Goal: Information Seeking & Learning: Check status

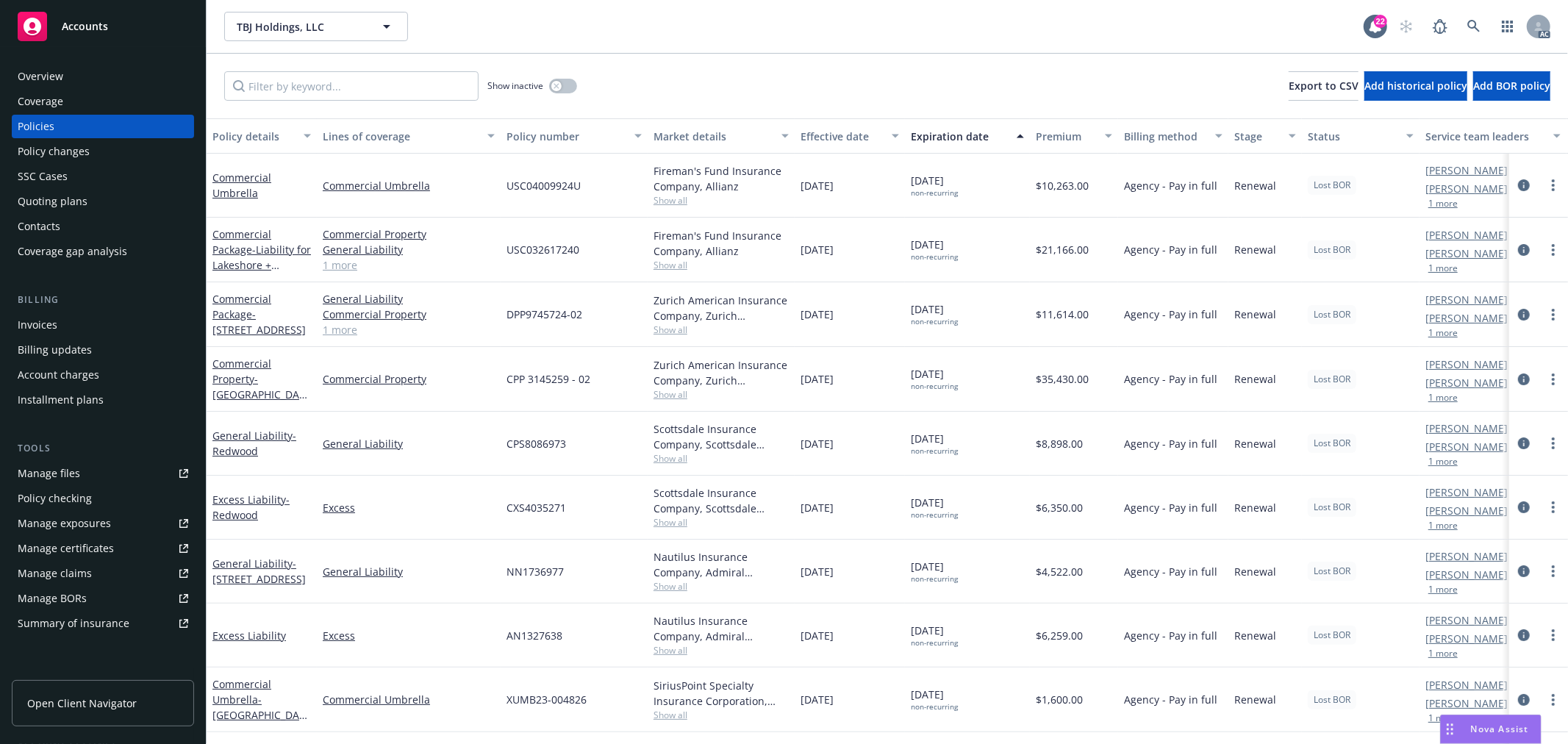
click at [1446, 527] on button "1 more" at bounding box center [1443, 525] width 30 height 9
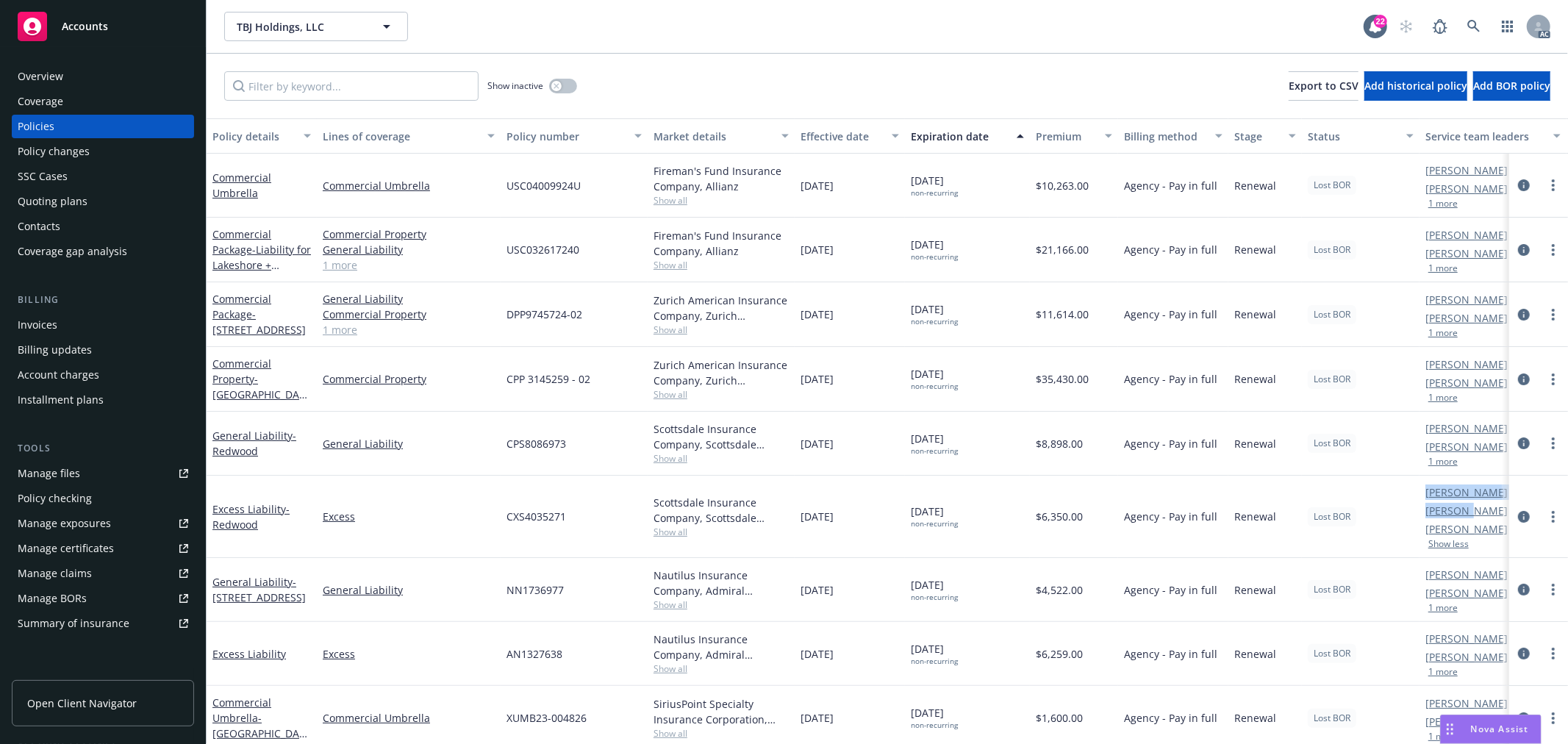
drag, startPoint x: 1413, startPoint y: 515, endPoint x: 1469, endPoint y: 506, distance: 56.7
click at [1469, 506] on div "Excess Liability - Redwood Excess CXS4035271 Scottsdale Insurance Company, Scot…" at bounding box center [916, 516] width 1418 height 82
click at [1402, 511] on div "Lost BOR" at bounding box center [1361, 516] width 117 height 82
drag, startPoint x: 1435, startPoint y: 510, endPoint x: 1466, endPoint y: 510, distance: 31.0
click at [1466, 510] on div "Excess Liability - Redwood Excess CXS4035271 Scottsdale Insurance Company, Scot…" at bounding box center [916, 516] width 1418 height 82
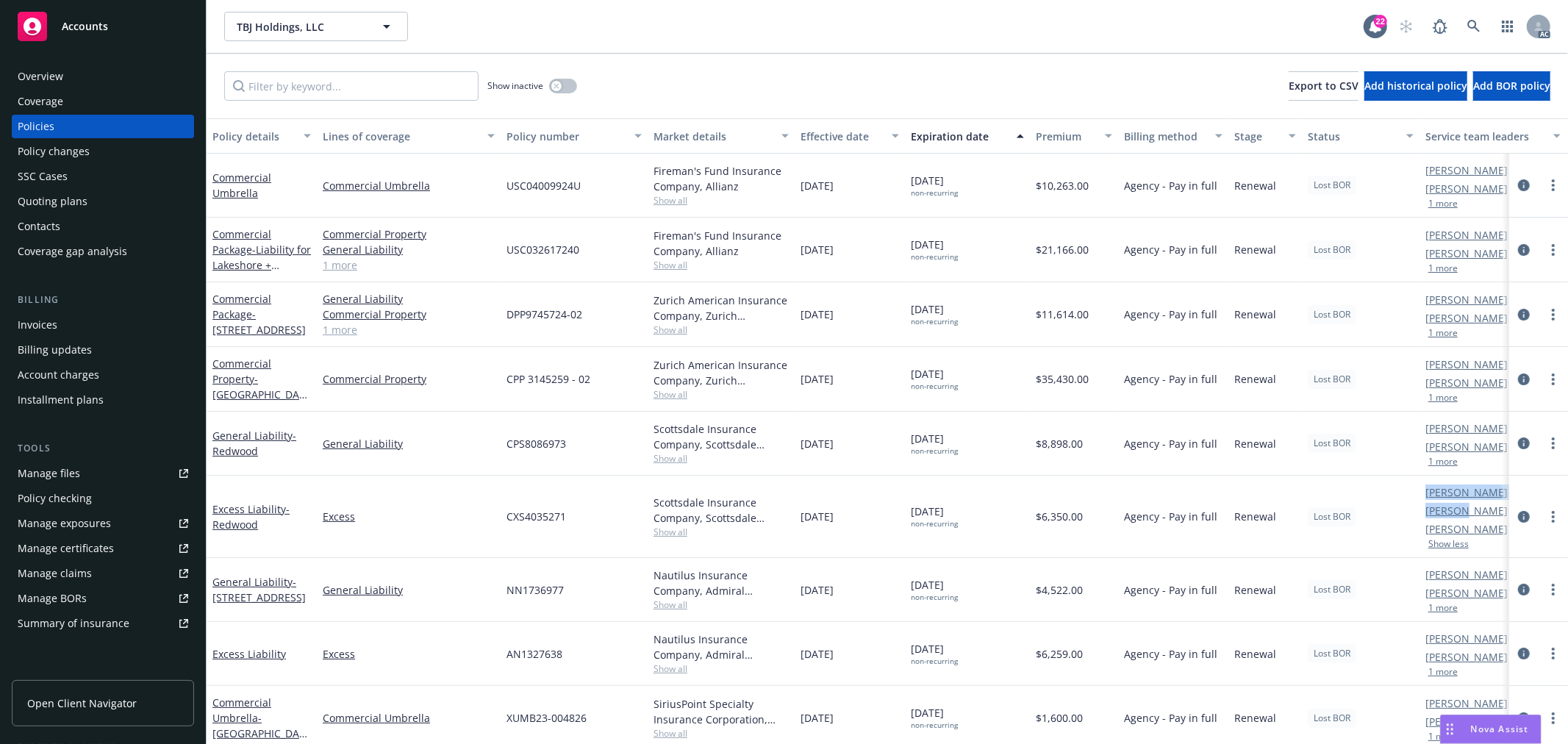
click at [1418, 523] on div "Lost BOR" at bounding box center [1361, 516] width 117 height 82
drag, startPoint x: 1422, startPoint y: 516, endPoint x: 1500, endPoint y: 509, distance: 78.3
click at [1500, 509] on div "Excess Liability - Redwood Excess CXS4035271 Scottsdale Insurance Company, Scot…" at bounding box center [916, 516] width 1418 height 82
click at [1401, 519] on div "Lost BOR" at bounding box center [1361, 516] width 117 height 82
drag, startPoint x: 1422, startPoint y: 515, endPoint x: 1478, endPoint y: 510, distance: 56.2
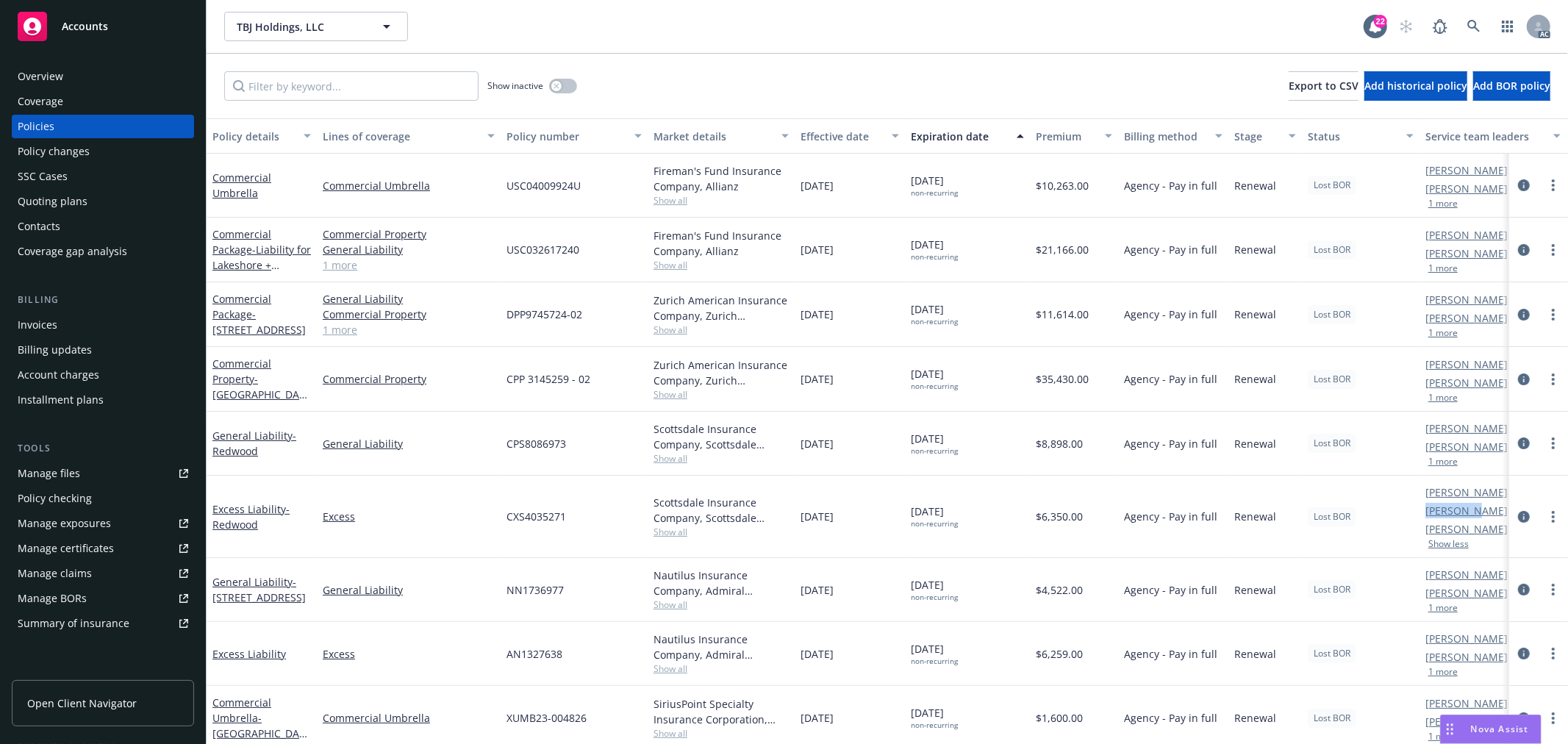
click at [1478, 510] on div "Denisse Gonzales AC Marlowe Milo AM Eric Alburger PD Show less" at bounding box center [1492, 516] width 147 height 82
copy link "Marlowe M"
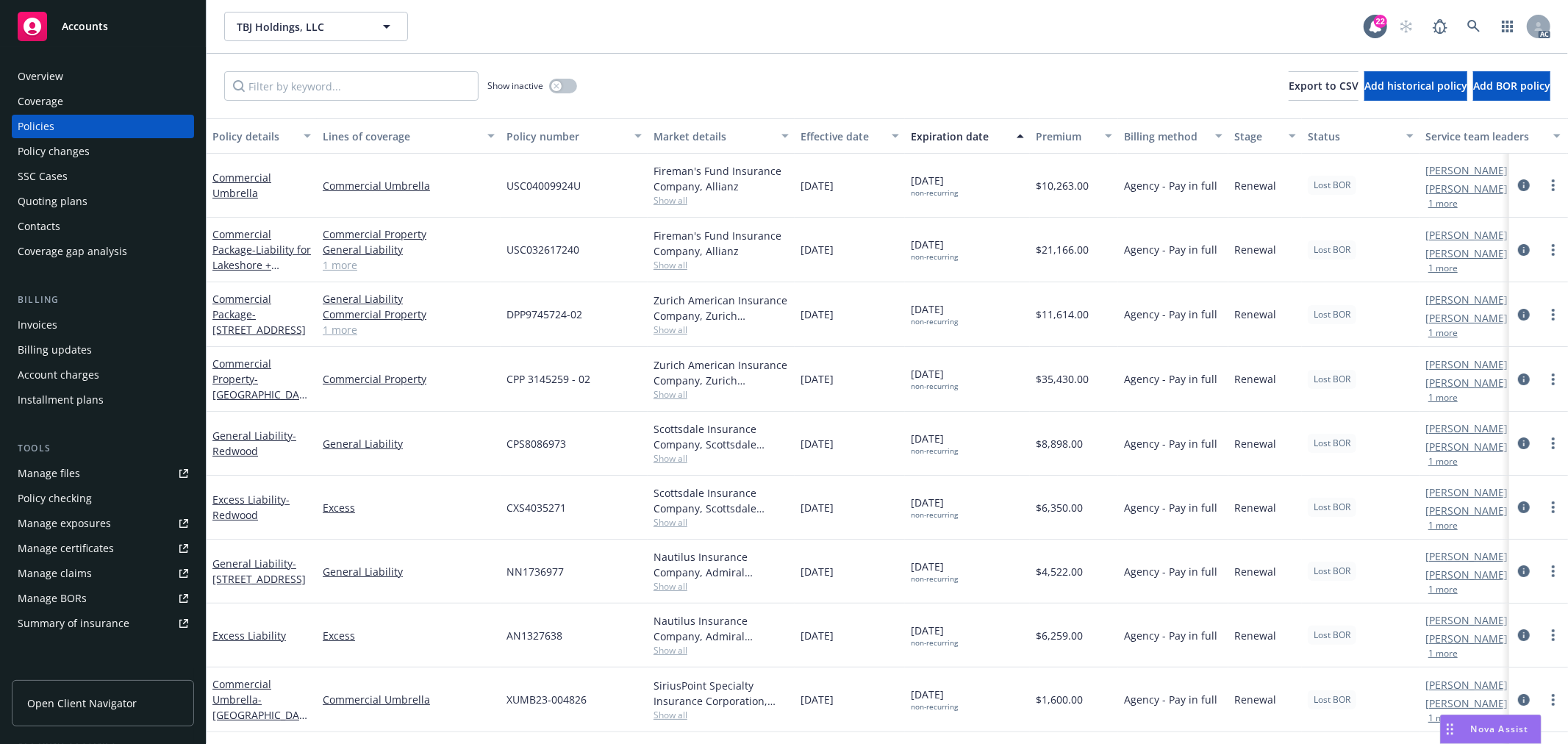
click at [1505, 721] on div "Nova Assist" at bounding box center [1491, 730] width 100 height 28
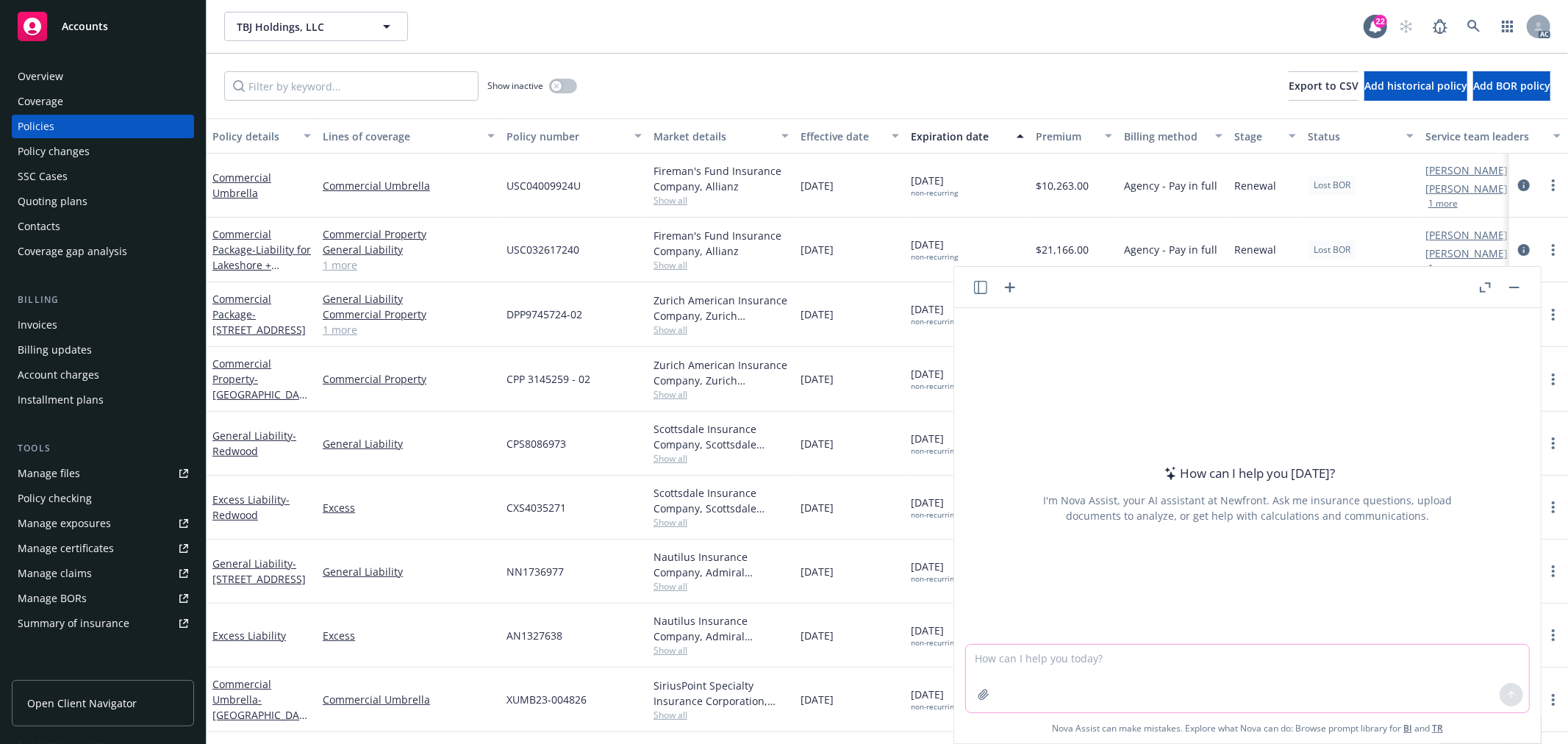
click at [1436, 673] on textarea at bounding box center [1247, 679] width 563 height 68
type textarea "r"
paste textarea "The insured confirmed that the SOV looks correct for the current operation.​​​​…"
type textarea "润色：The insured confirmed that the SOV looks correct for the current operation.​…"
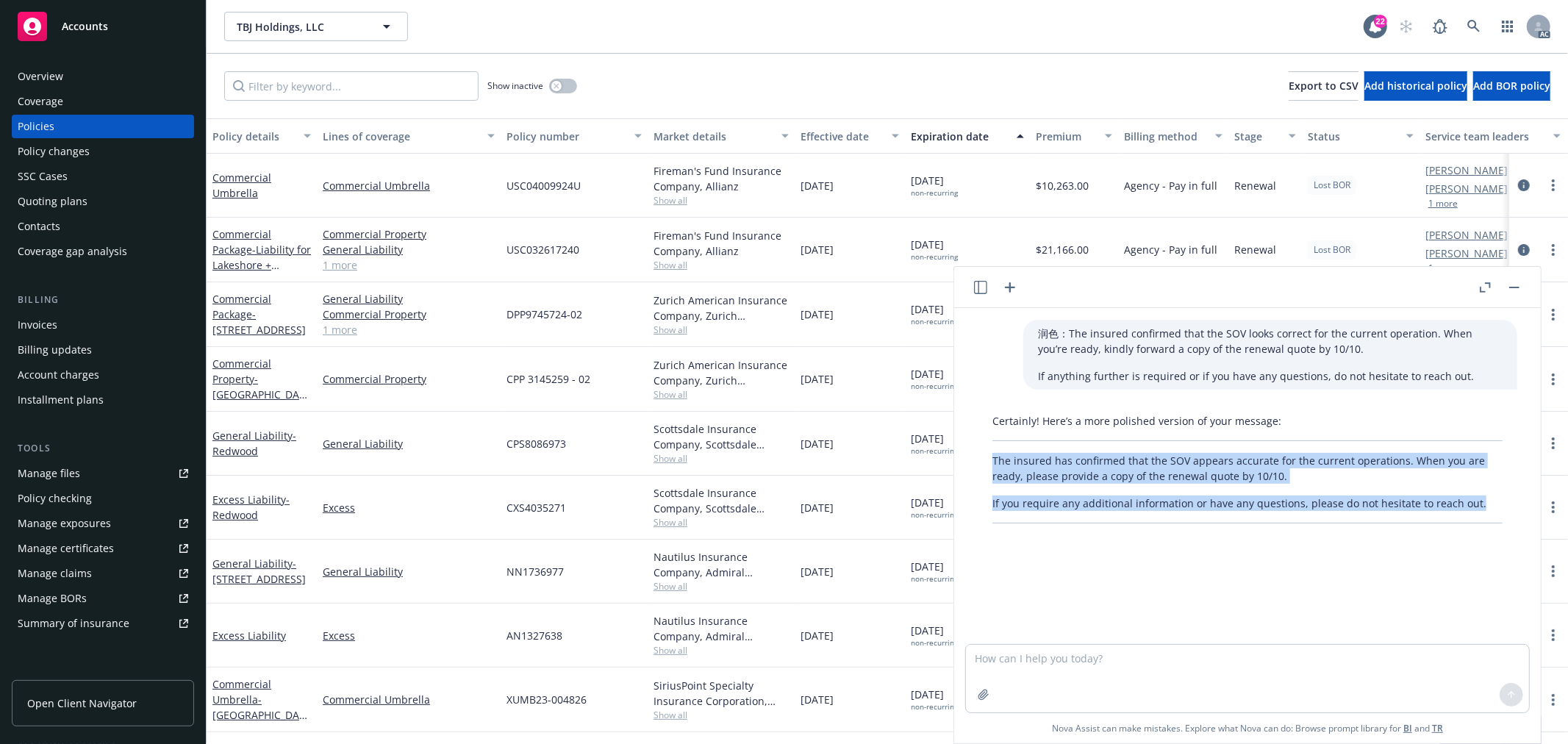
drag, startPoint x: 1478, startPoint y: 504, endPoint x: 983, endPoint y: 465, distance: 496.5
click at [983, 465] on div "Certainly! Here’s a more polished version of your message: The insured has conf…" at bounding box center [1247, 468] width 540 height 122
copy div "The insured has confirmed that the SOV appears accurate for the current operati…"
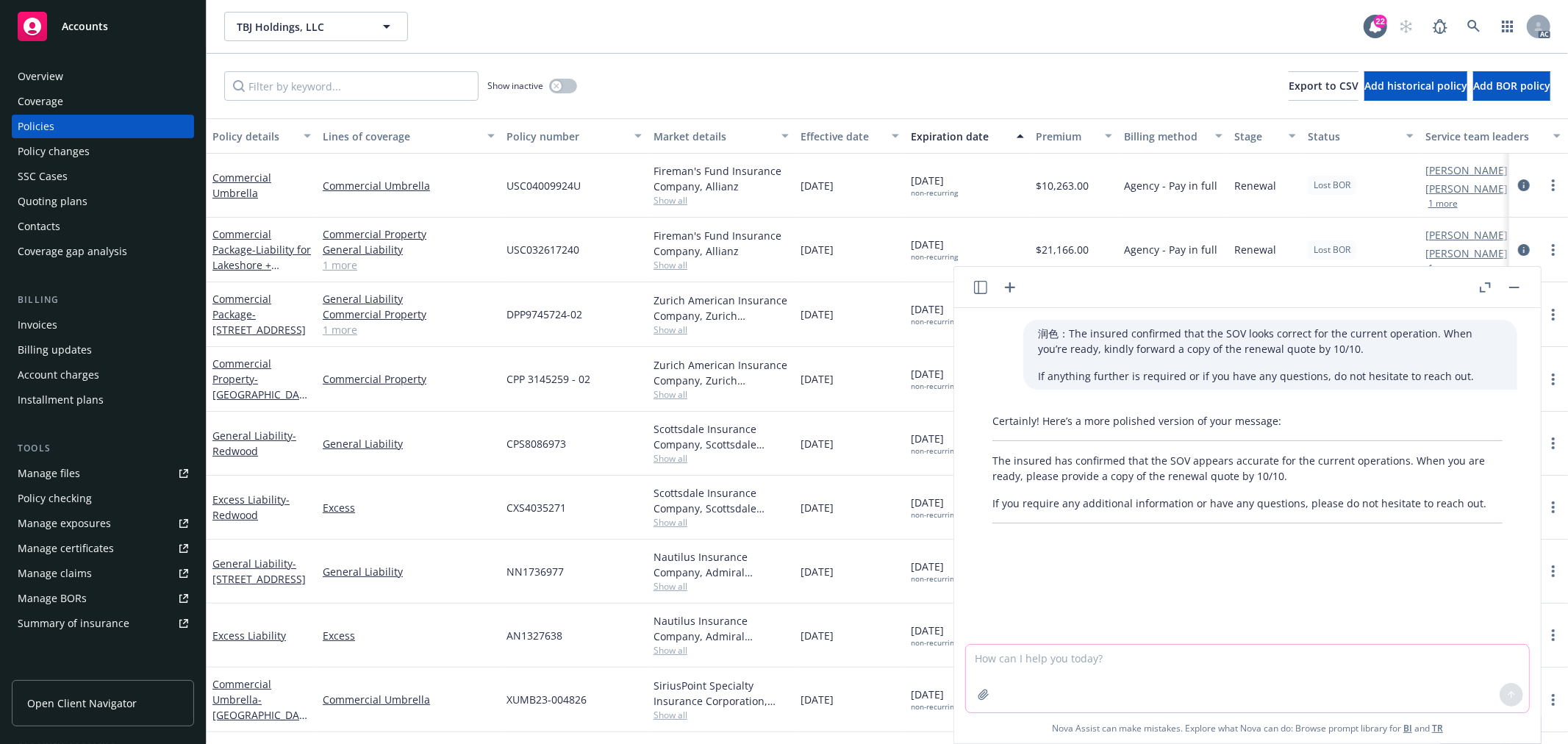
click at [1097, 668] on textarea at bounding box center [1247, 679] width 563 height 68
type textarea "语气客气一点"
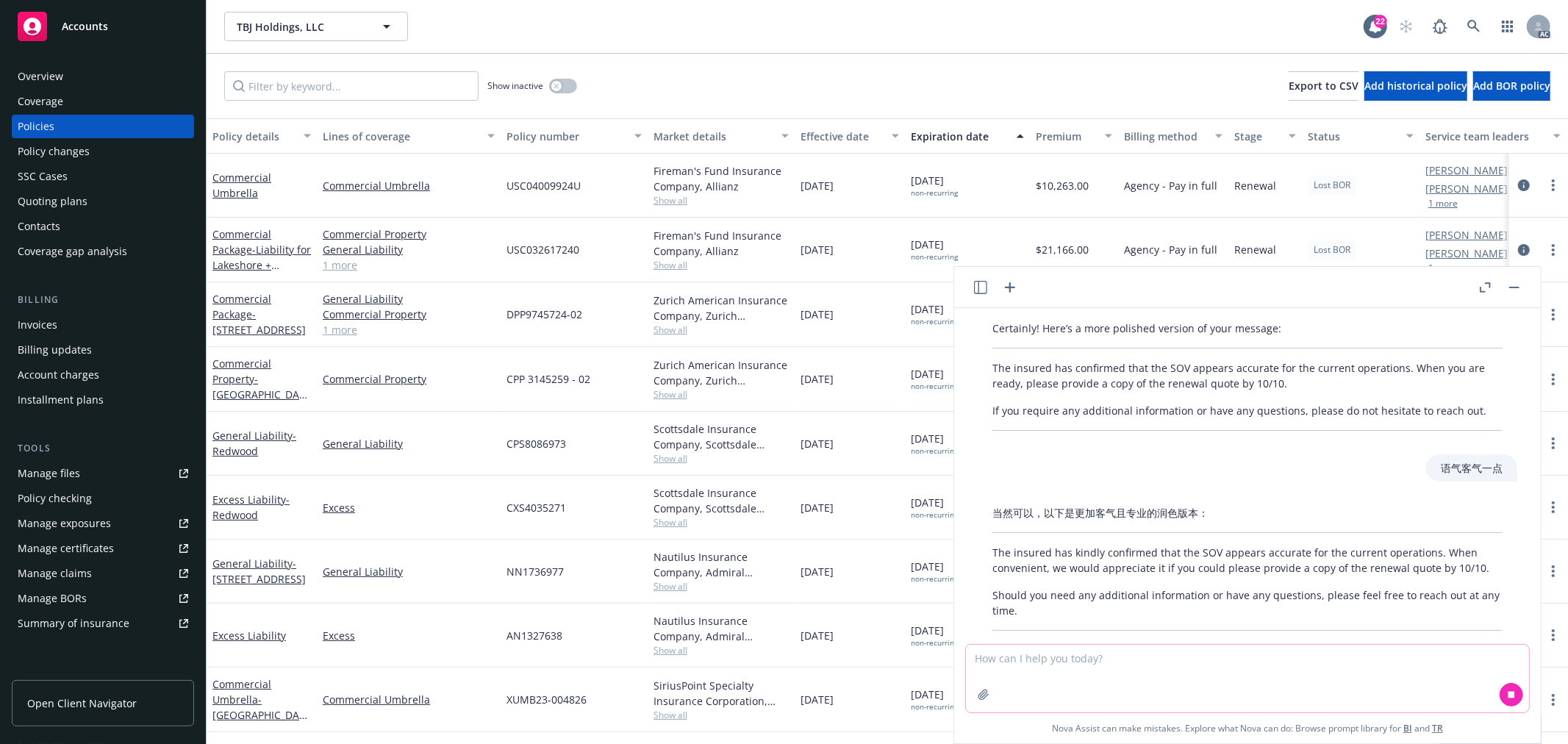
scroll to position [121, 0]
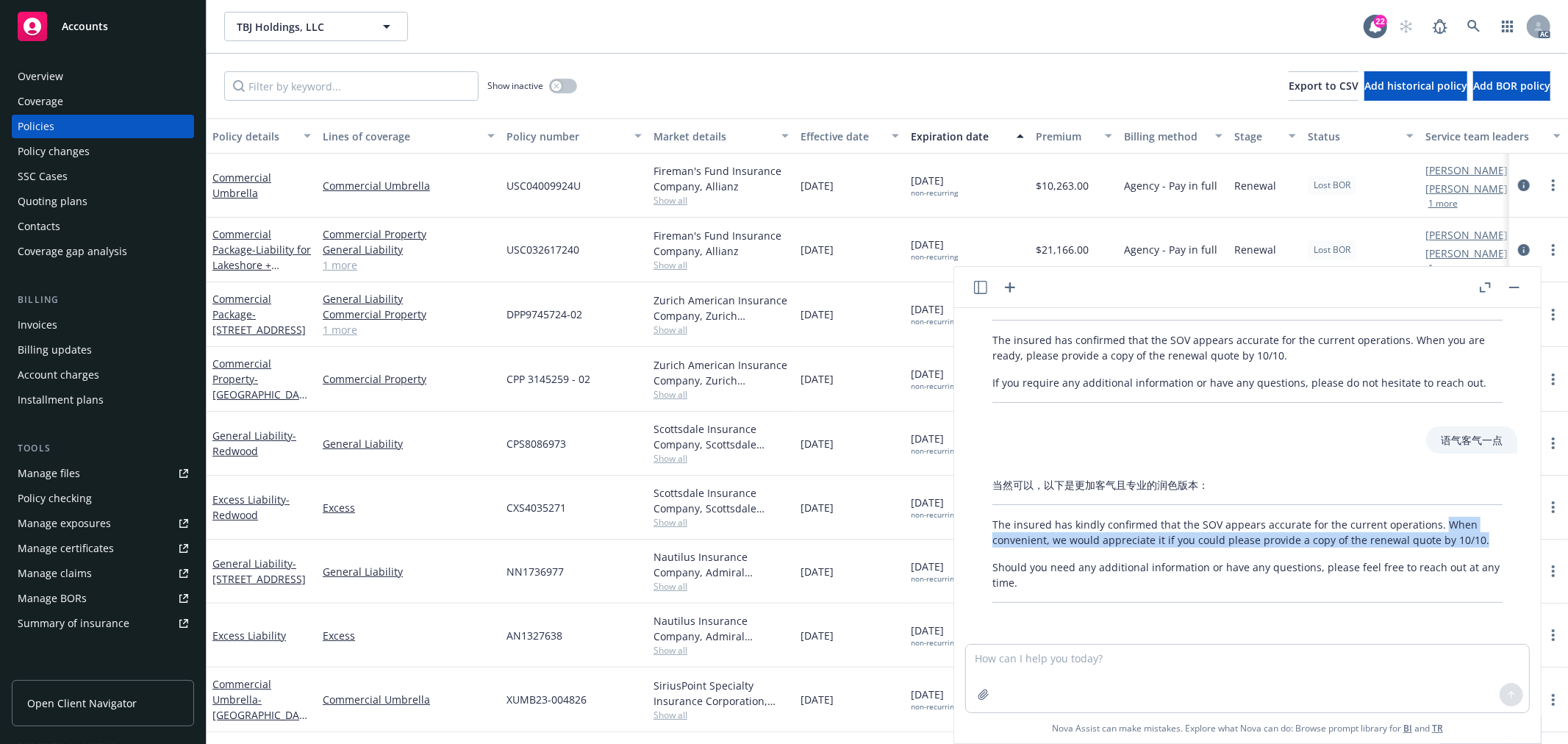
drag, startPoint x: 1434, startPoint y: 524, endPoint x: 1479, endPoint y: 545, distance: 49.7
click at [1479, 545] on div "当然可以，以下是更加客气且专业的润色版本： The insured has kindly confirmed that the SOV appears acc…" at bounding box center [1247, 540] width 540 height 138
copy p "When convenient, we would appreciate it if you could please provide a copy of t…"
click at [1053, 632] on div at bounding box center [1247, 635] width 563 height 18
drag, startPoint x: 1437, startPoint y: 520, endPoint x: 1049, endPoint y: 540, distance: 388.5
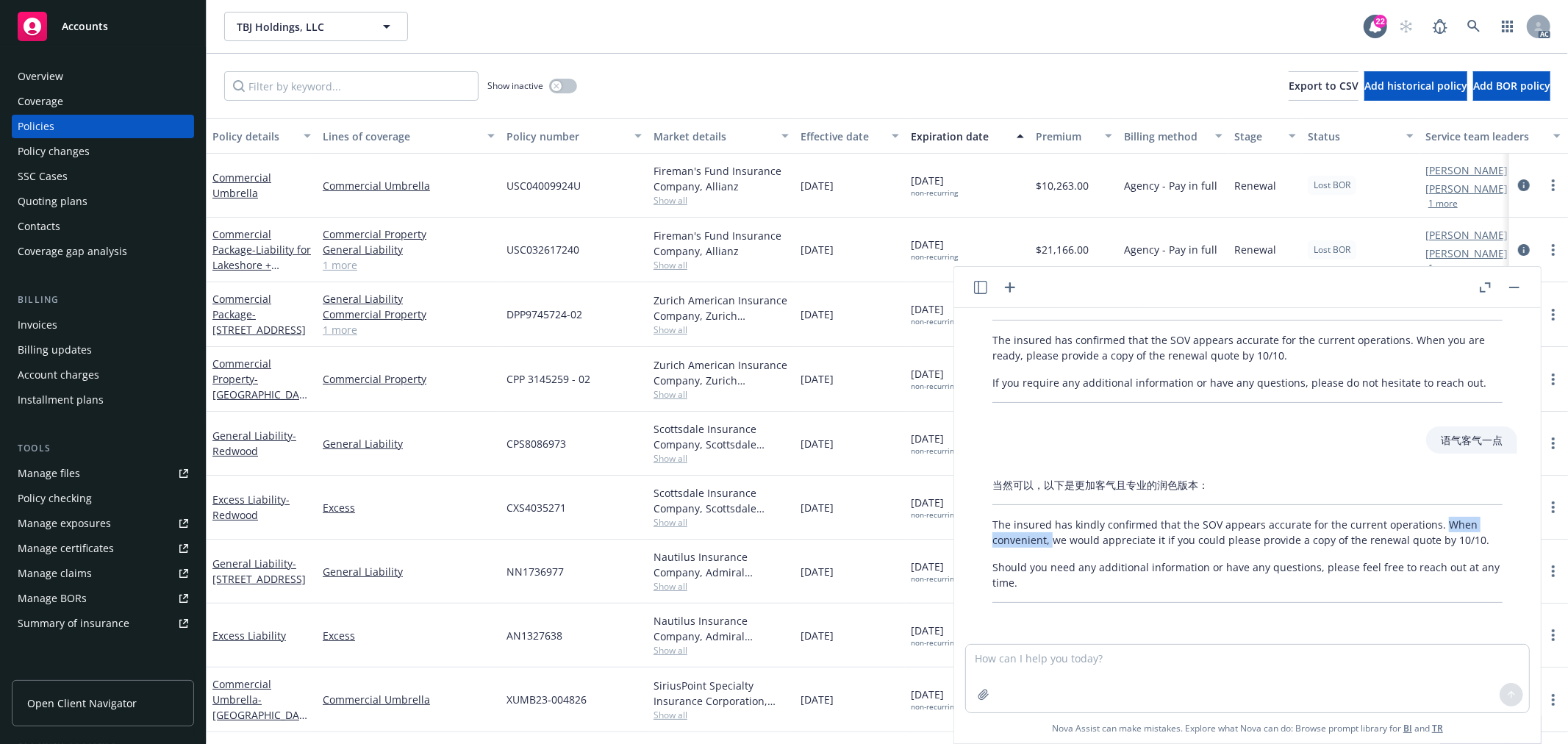
click at [1049, 540] on p "The insured has kindly confirmed that the SOV appears accurate for the current …" at bounding box center [1247, 532] width 510 height 31
copy p "When convenient,"
click at [1111, 537] on p "The insured has kindly confirmed that the SOV appears accurate for the current …" at bounding box center [1247, 532] width 510 height 31
drag, startPoint x: 1051, startPoint y: 543, endPoint x: 1511, endPoint y: 532, distance: 460.1
click at [1511, 532] on div "润色：The insured confirmed that the SOV looks correct for the current operation.​…" at bounding box center [1248, 476] width 587 height 336
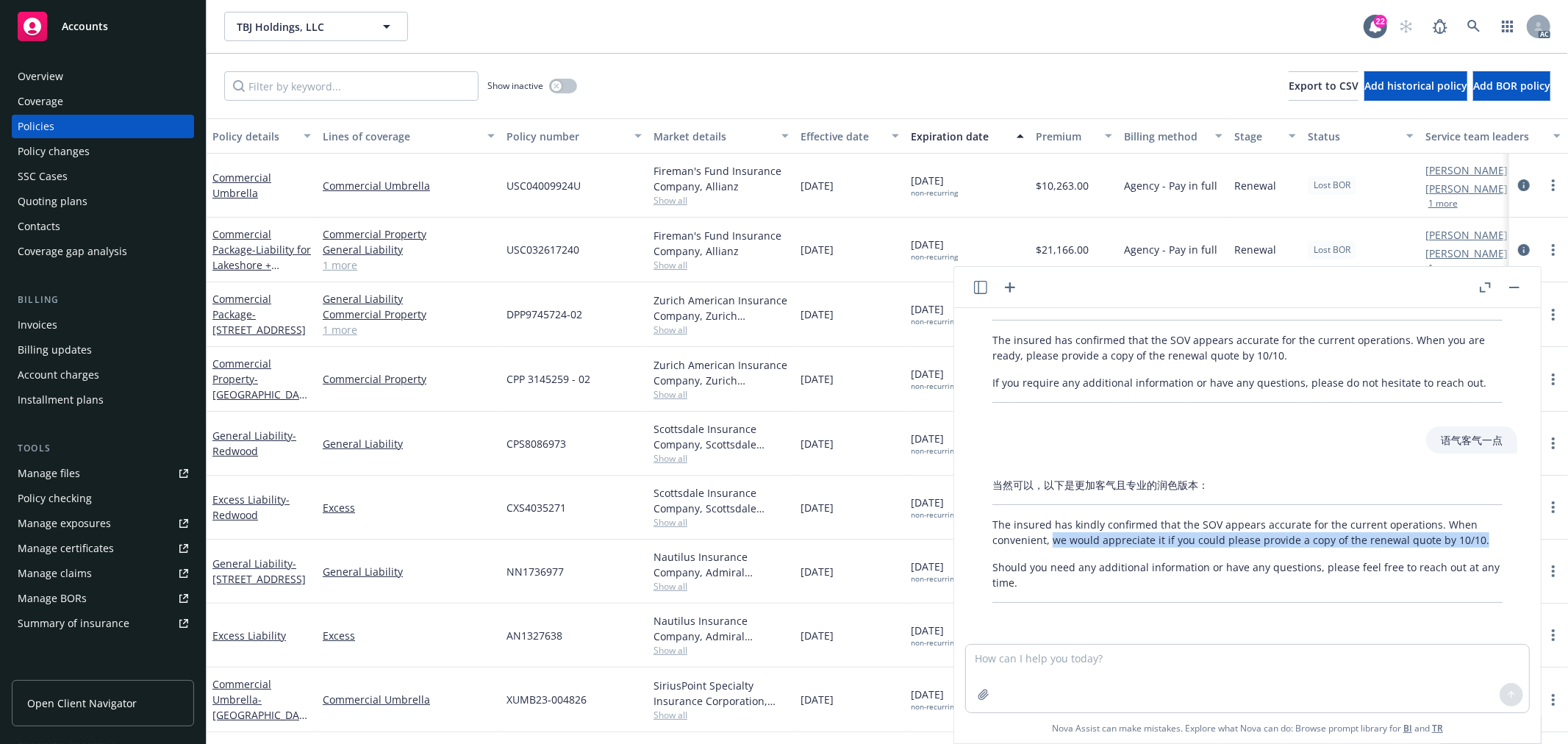
copy p "we would appreciate it if you could please provide a copy of the renewal quote …"
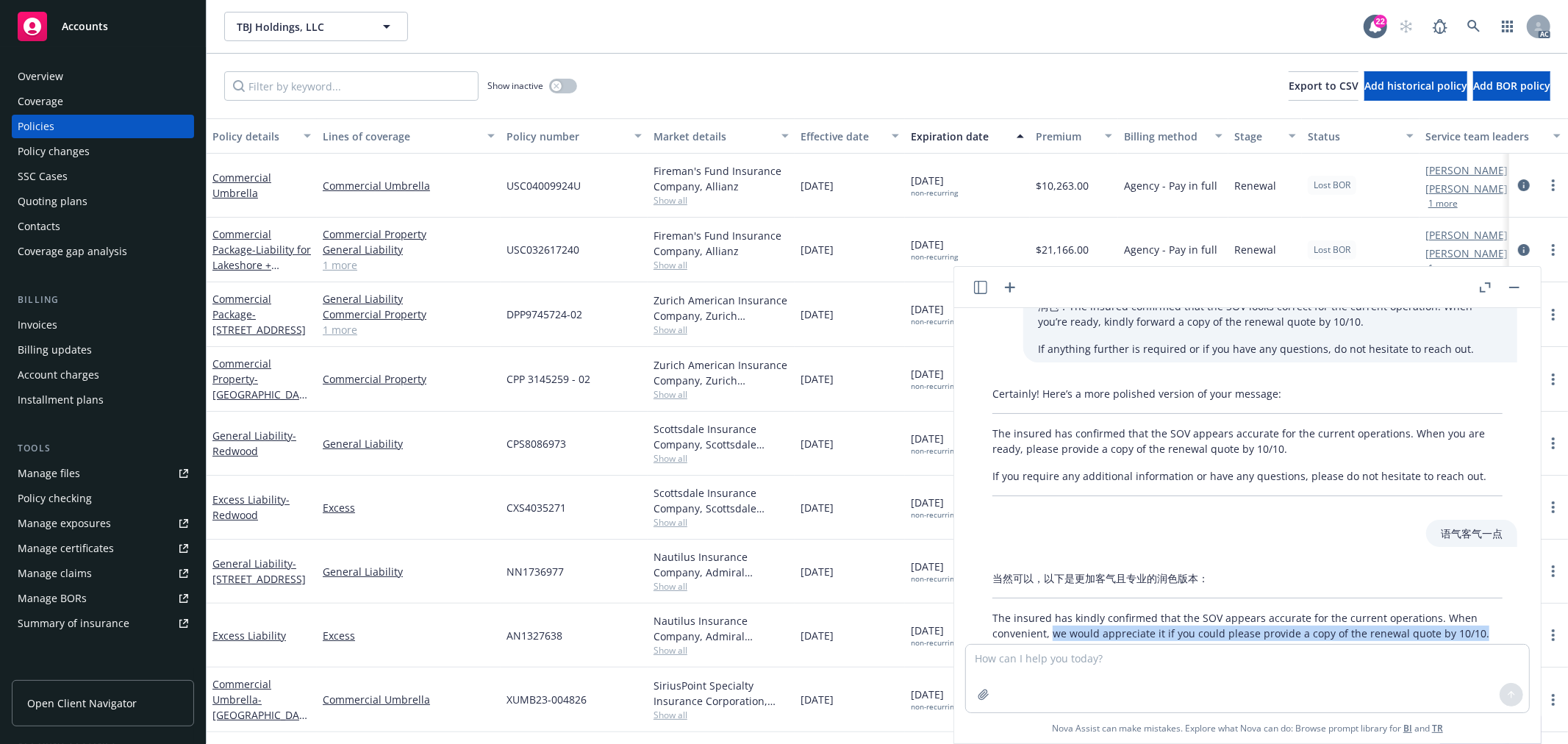
scroll to position [0, 0]
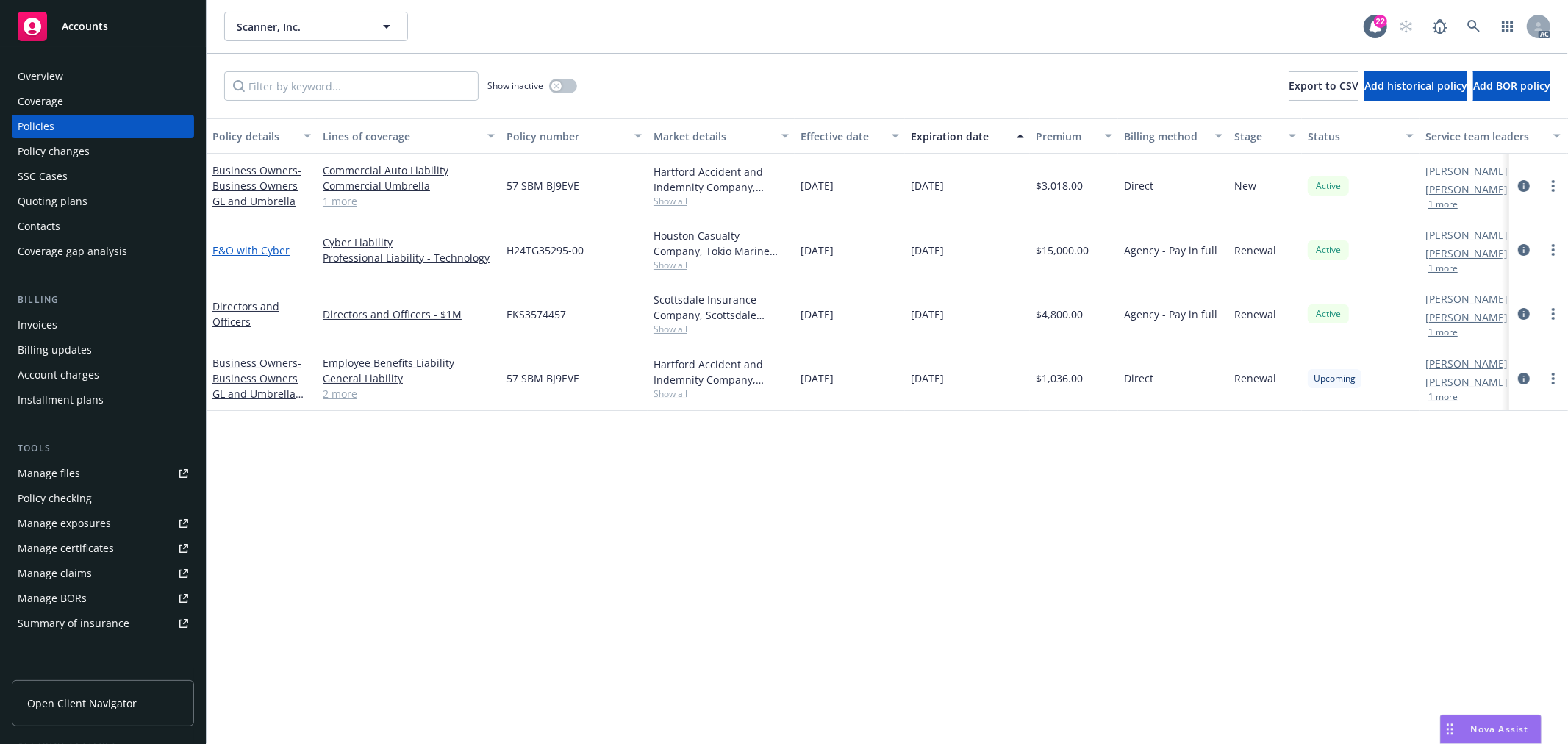
click at [248, 247] on link "E&O with Cyber" at bounding box center [251, 250] width 77 height 14
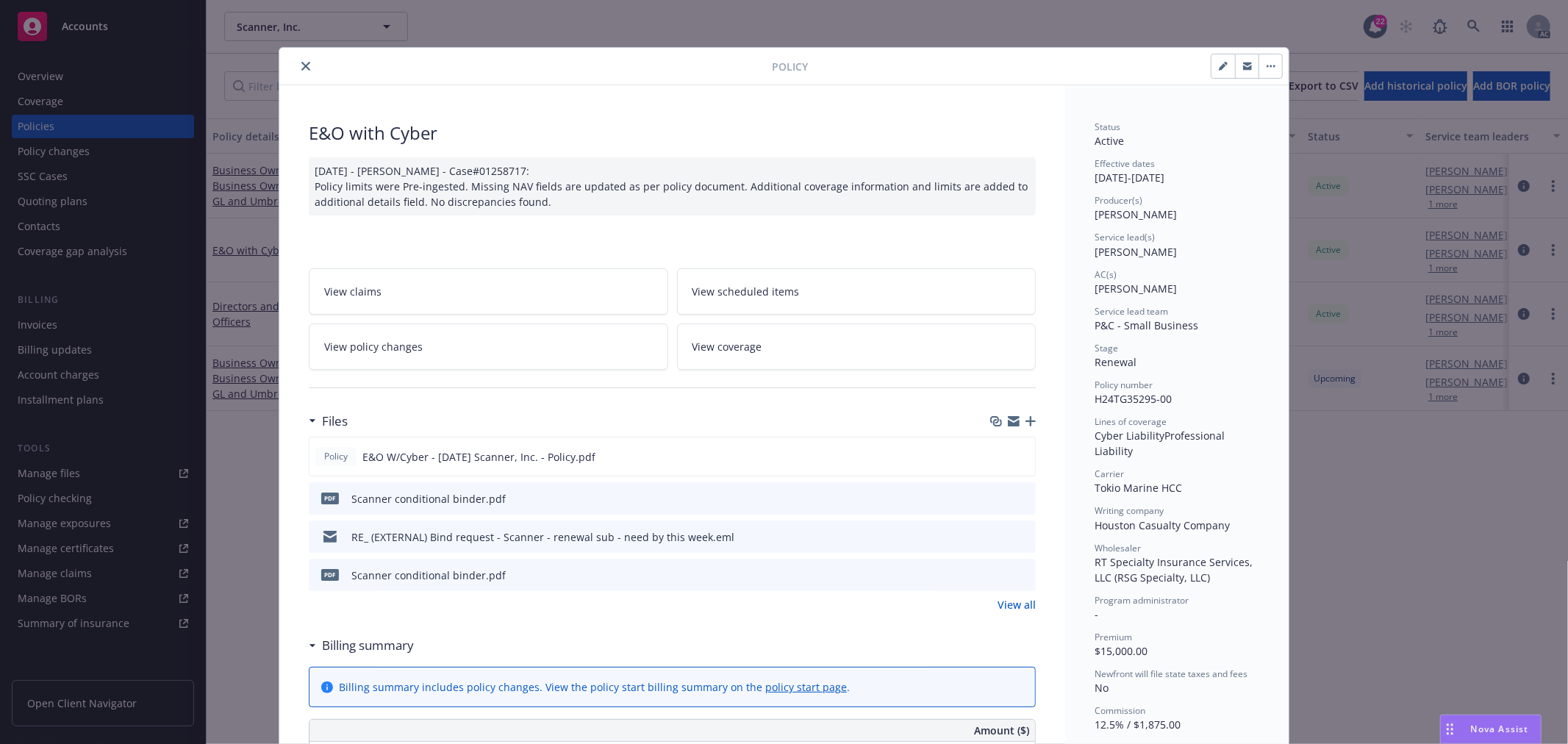
click at [474, 350] on link "View policy changes" at bounding box center [488, 347] width 359 height 47
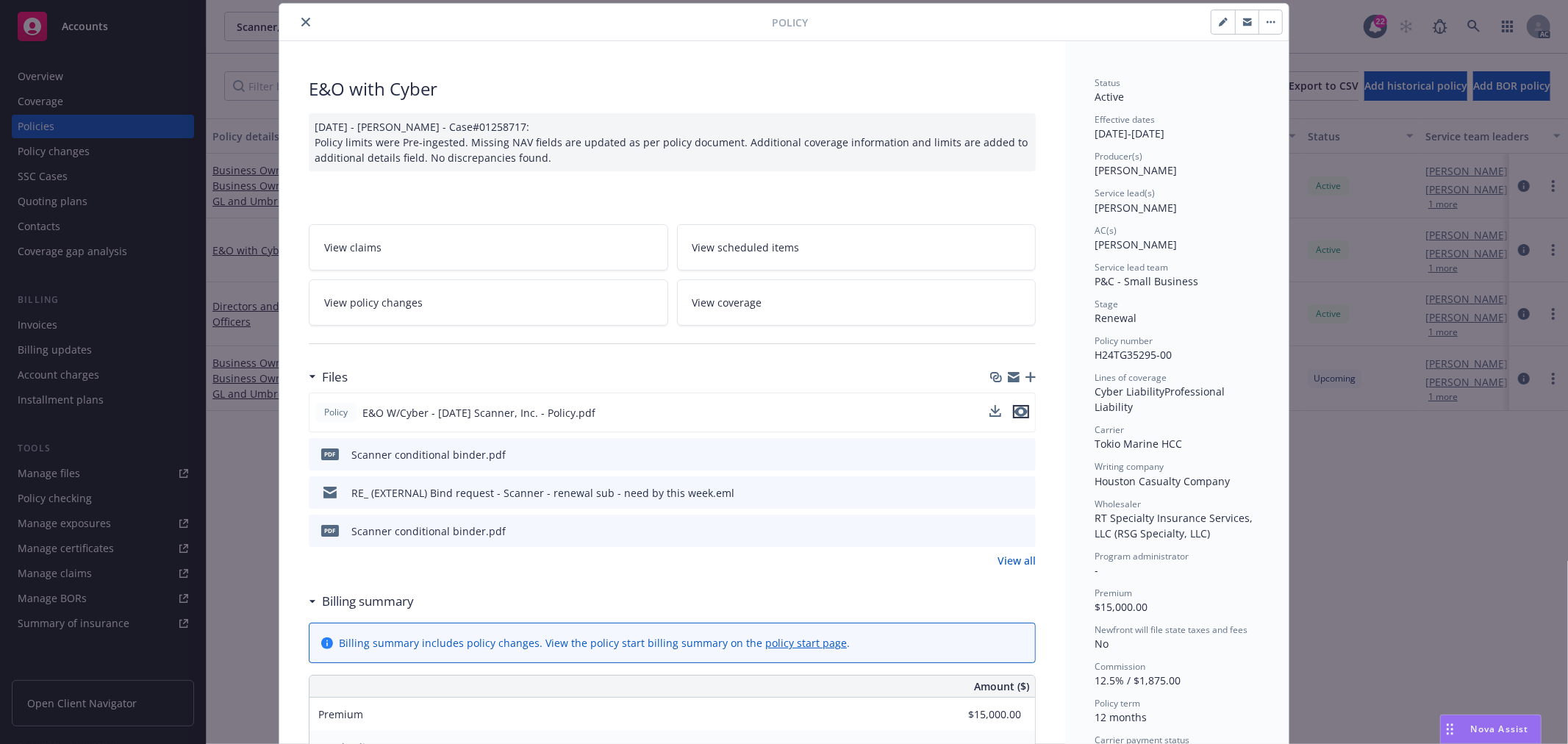
click at [1017, 409] on icon "preview file" at bounding box center [1021, 412] width 13 height 10
